Goal: Check status: Check status

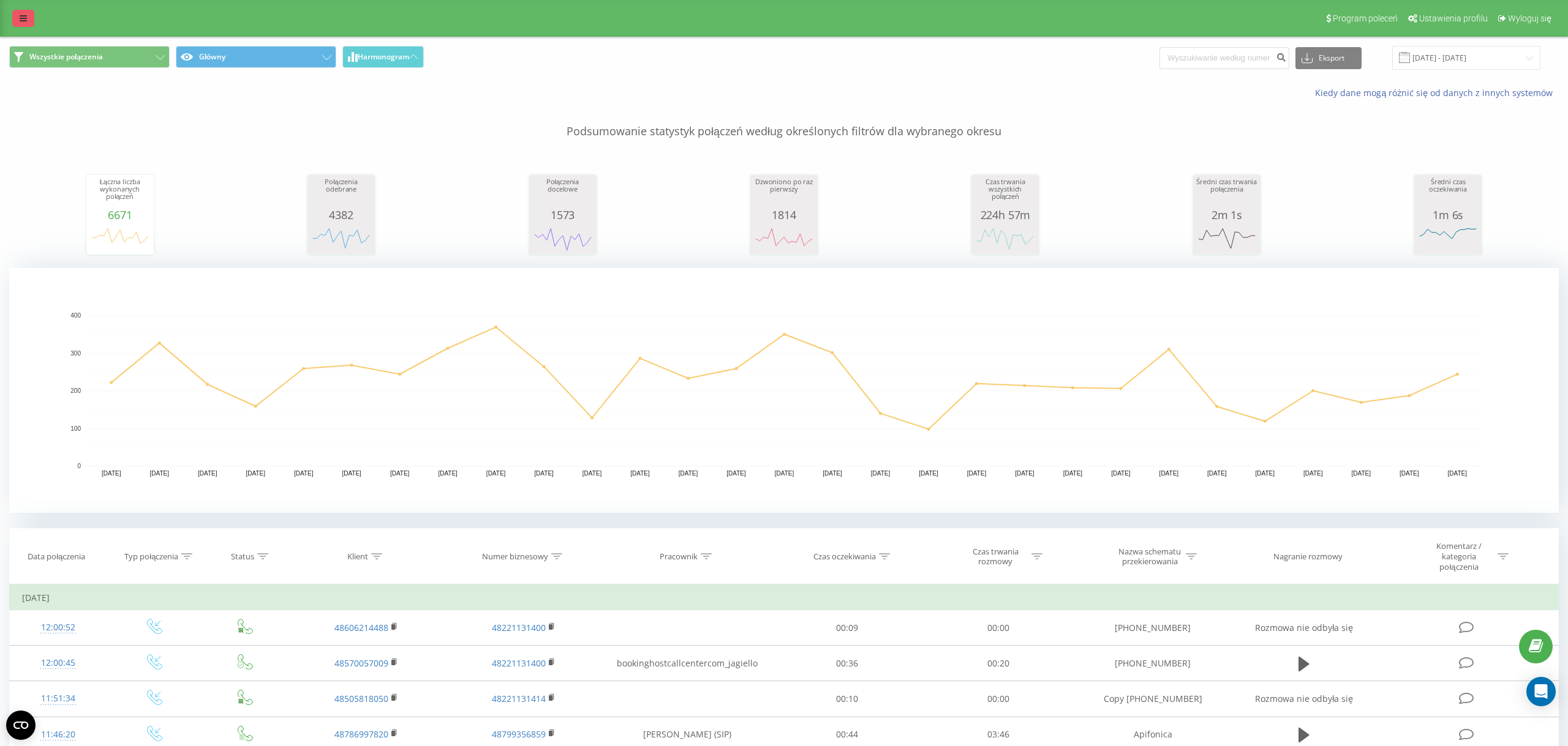
click at [34, 22] on link at bounding box center [23, 18] width 22 height 17
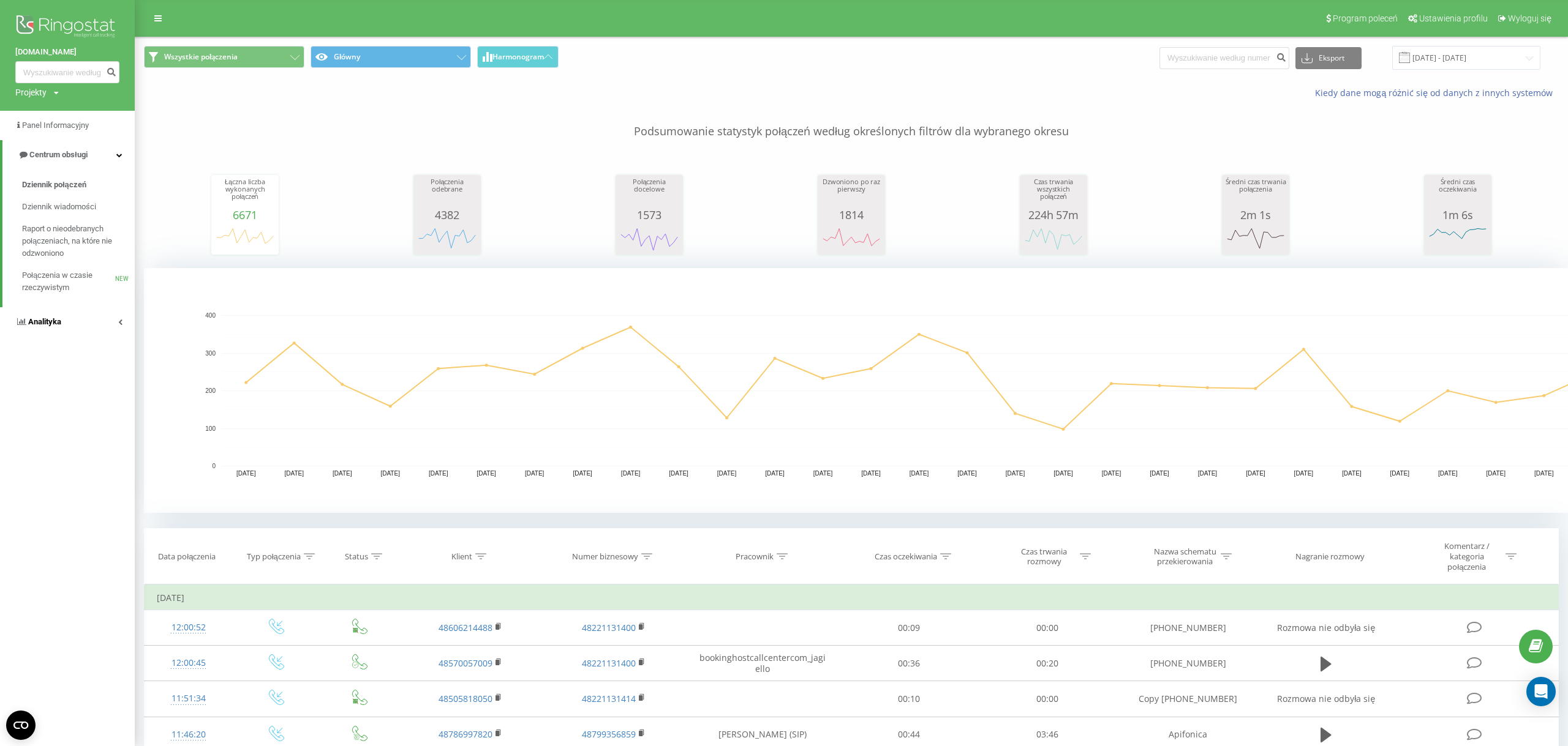
click at [78, 333] on link "Analityka" at bounding box center [67, 322] width 134 height 30
click at [85, 368] on span "Raport o wydajności pracowników" at bounding box center [75, 365] width 106 height 25
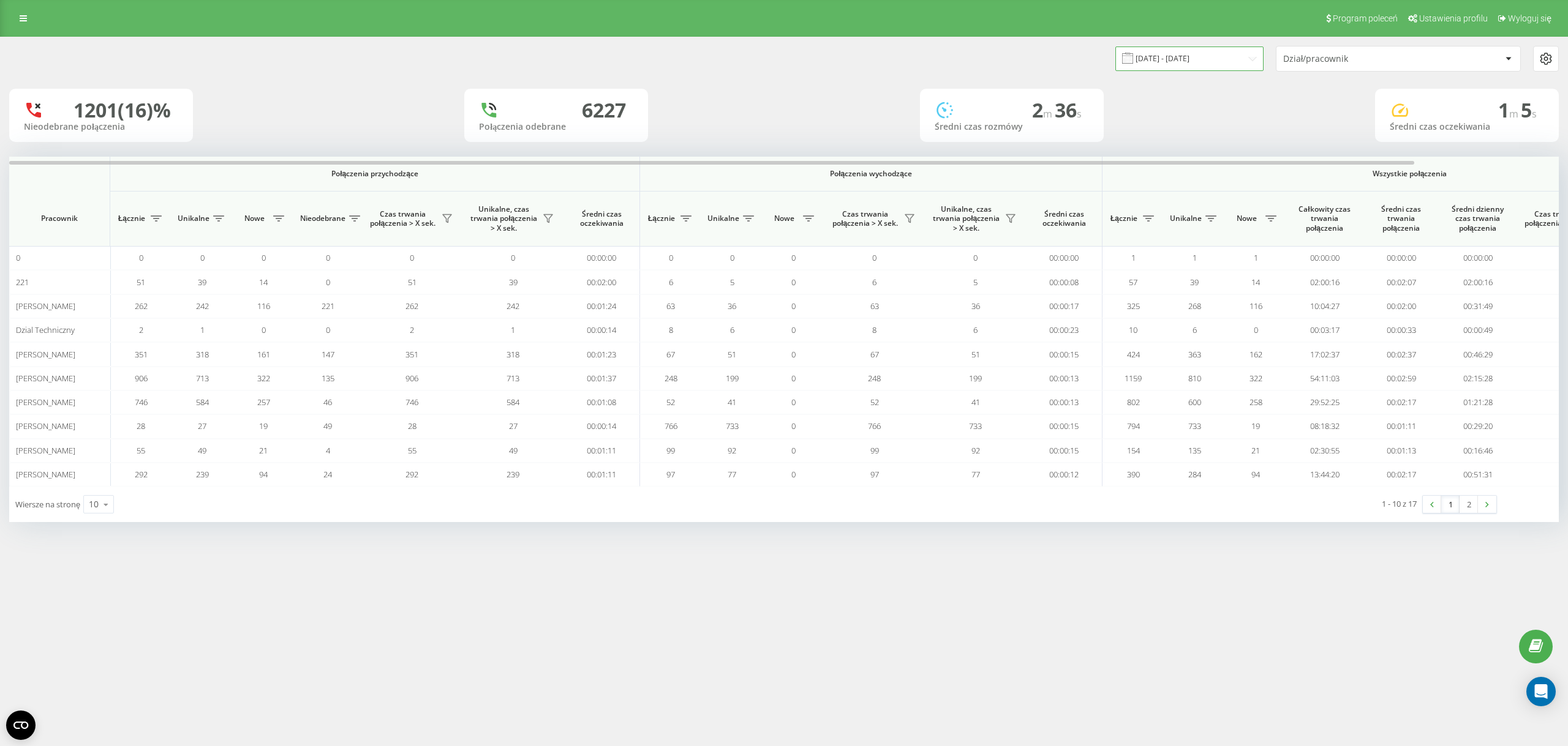
click at [1185, 51] on input "19.07.2025 - 19.08.2025" at bounding box center [1190, 58] width 148 height 24
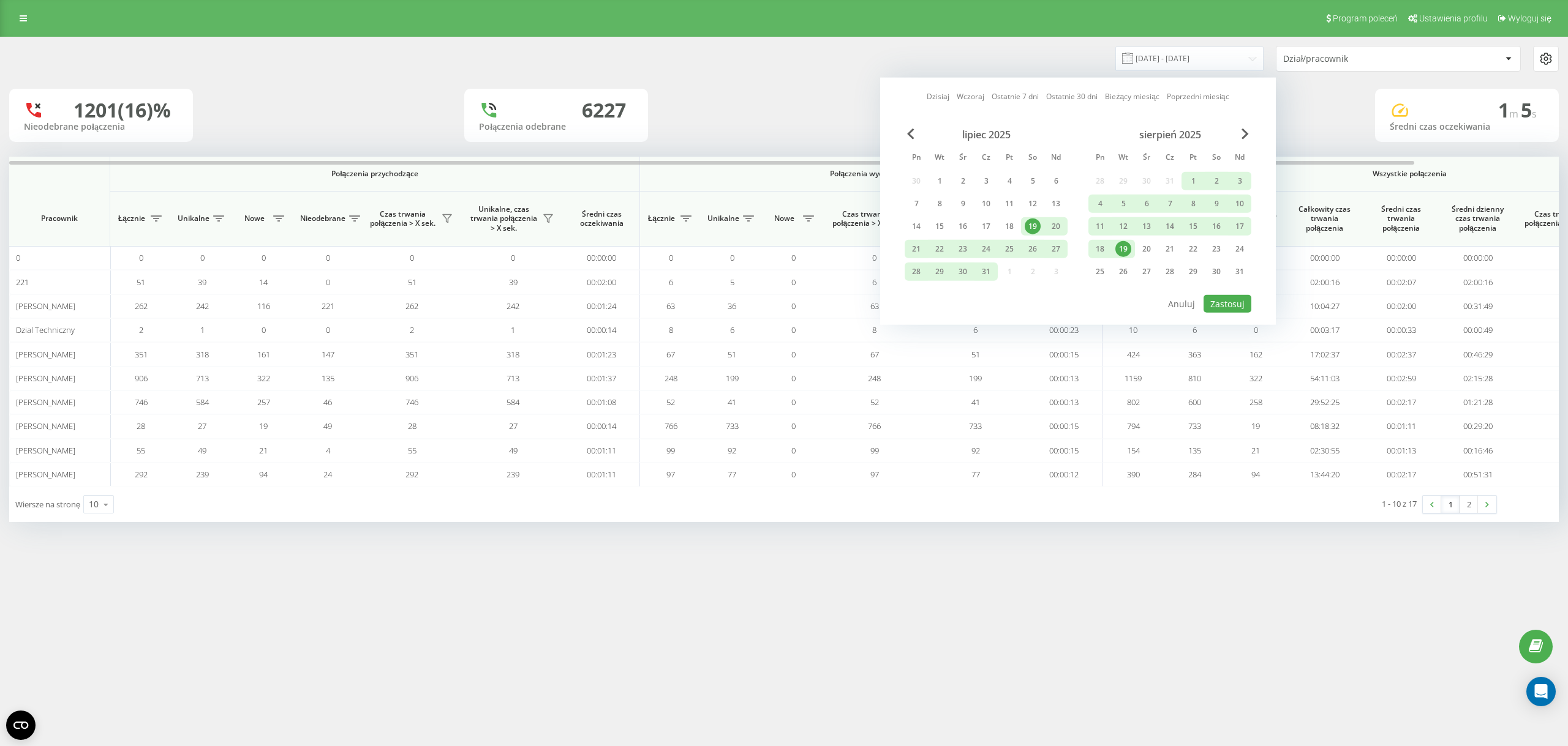
click at [1128, 246] on div "19" at bounding box center [1123, 249] width 16 height 16
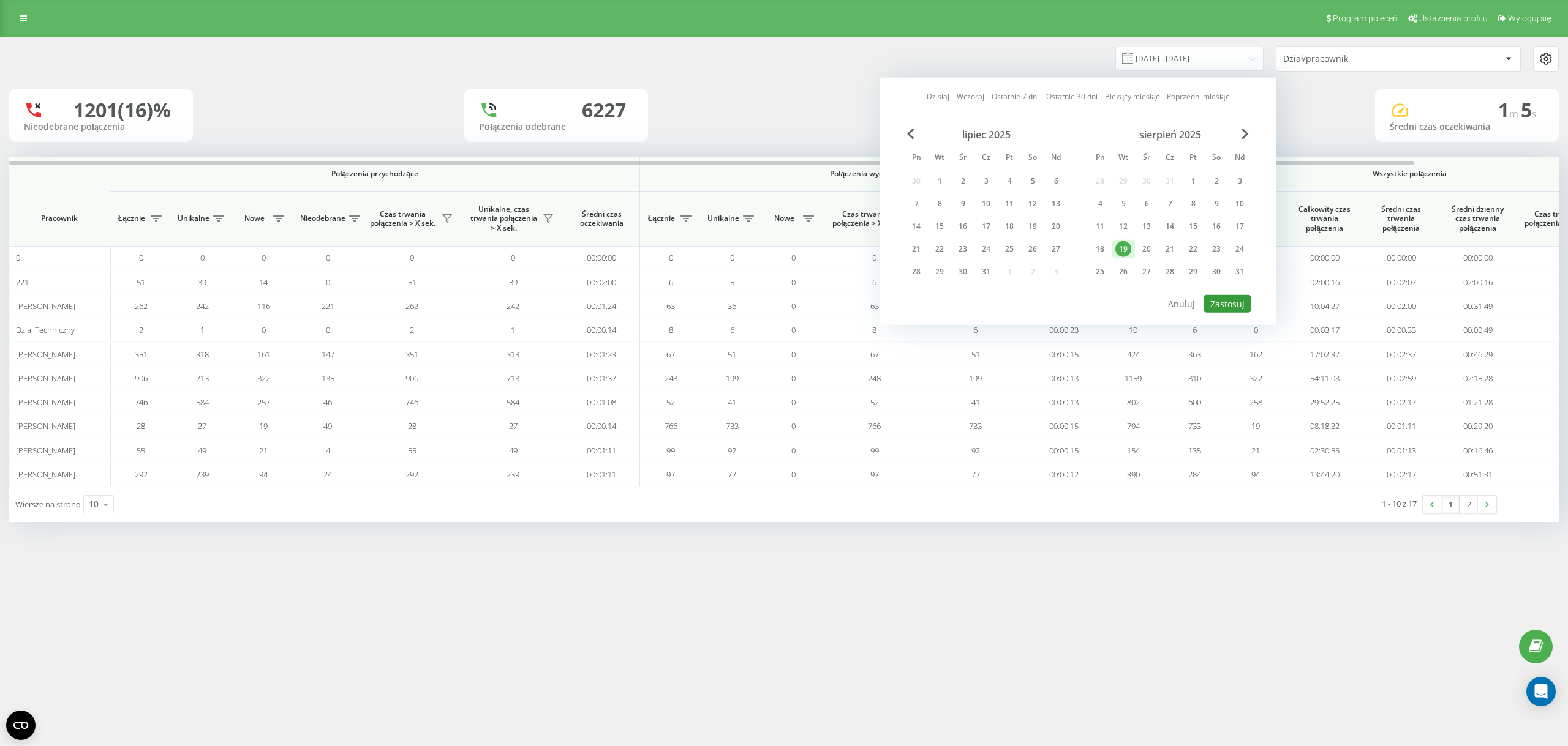
click at [1237, 306] on button "Zastosuj" at bounding box center [1227, 304] width 48 height 18
type input "19.08.2025 - 19.08.2025"
